Goal: Obtain resource: Download file/media

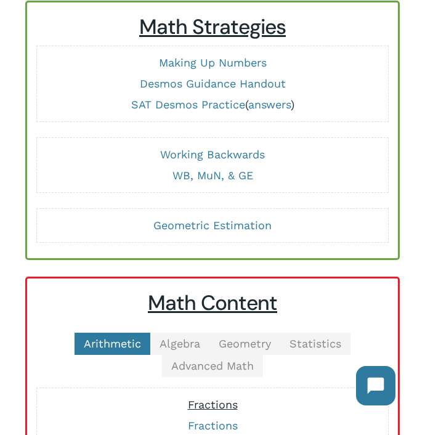
scroll to position [60, 0]
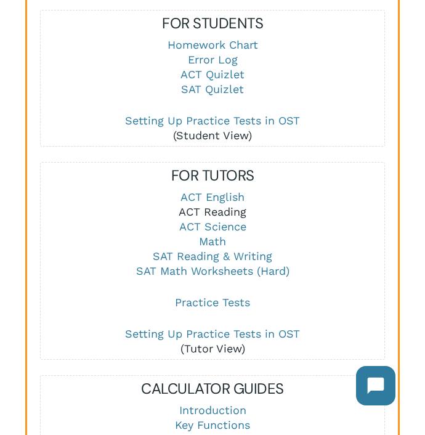
click at [202, 216] on link "ACT Reading" at bounding box center [213, 211] width 68 height 13
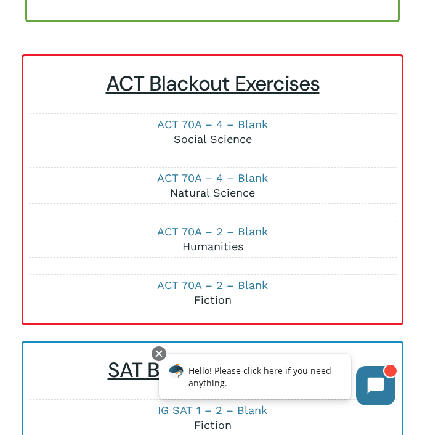
scroll to position [391, 0]
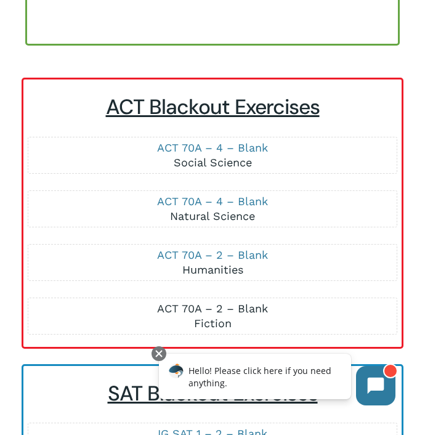
click at [256, 307] on link "ACT 70A – 2 – Blank" at bounding box center [212, 308] width 111 height 13
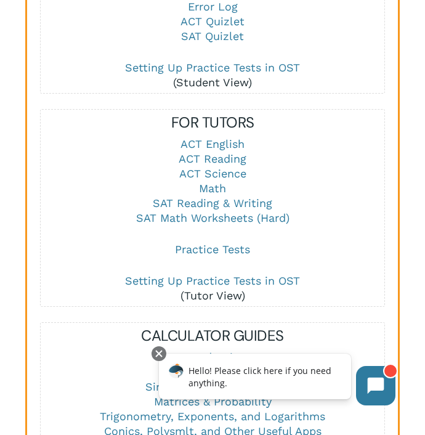
scroll to position [1550, 0]
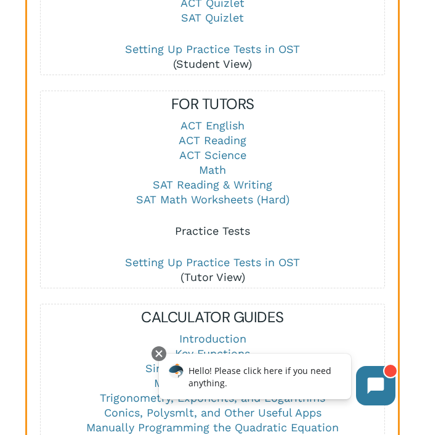
click at [211, 232] on link "Practice Tests" at bounding box center [212, 230] width 75 height 13
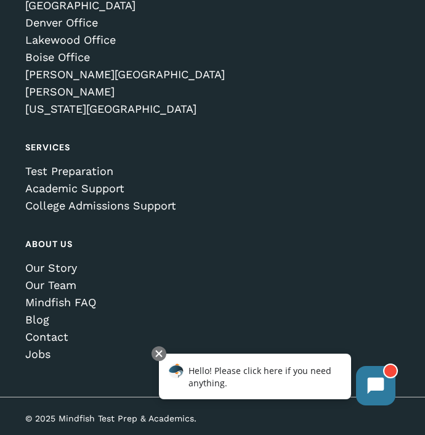
scroll to position [7136, 0]
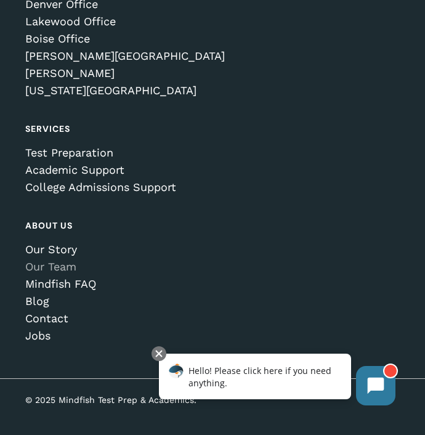
click at [57, 265] on link "Our Team" at bounding box center [212, 266] width 374 height 12
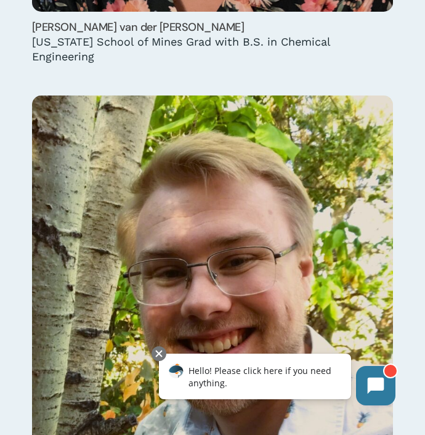
scroll to position [18845, 0]
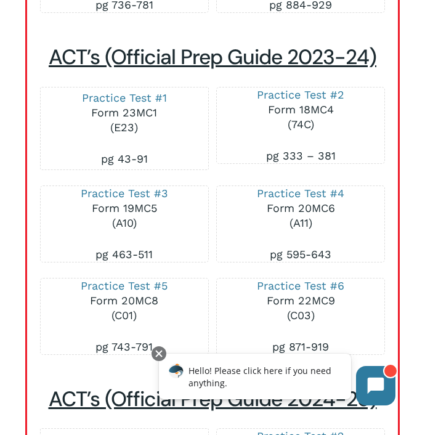
scroll to position [3640, 0]
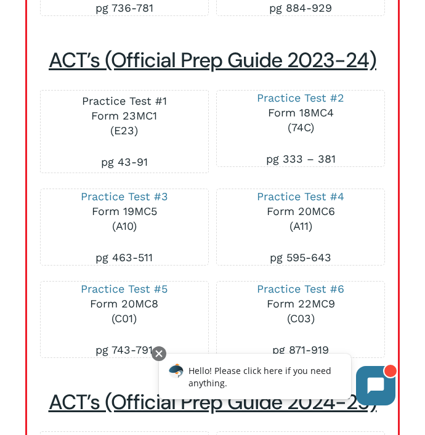
click at [118, 107] on link "Practice Test #1" at bounding box center [124, 100] width 85 height 13
